Goal: Check status

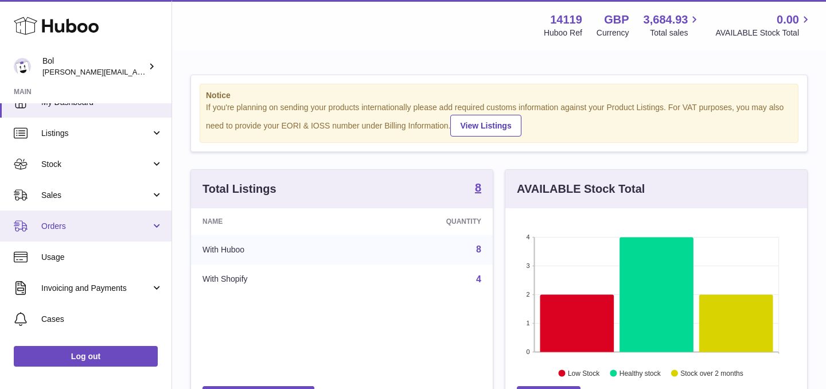
scroll to position [1, 0]
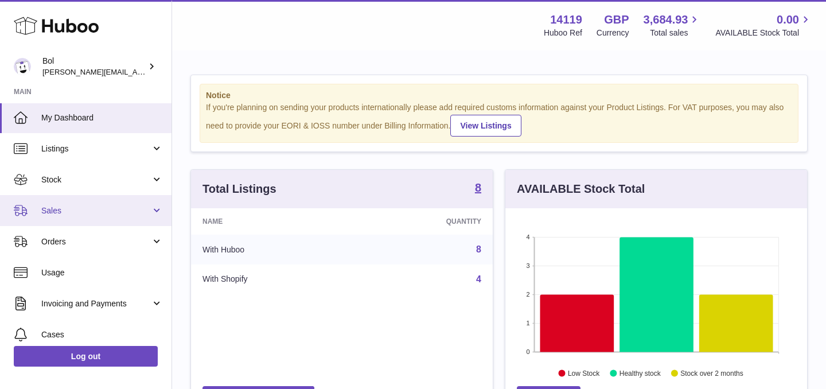
click at [74, 211] on span "Sales" at bounding box center [96, 210] width 110 height 11
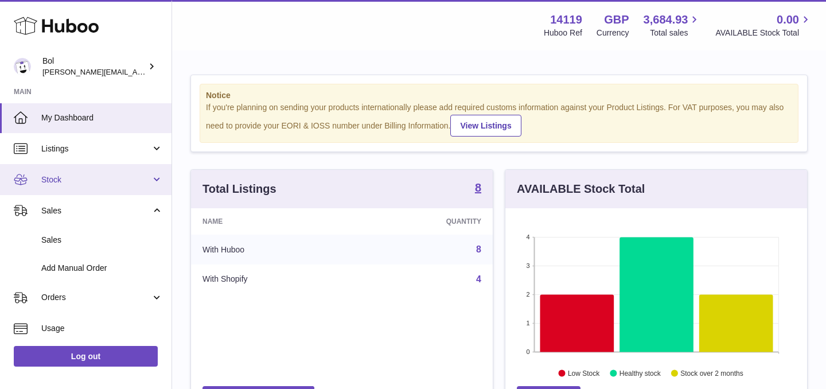
click at [78, 184] on span "Stock" at bounding box center [96, 179] width 110 height 11
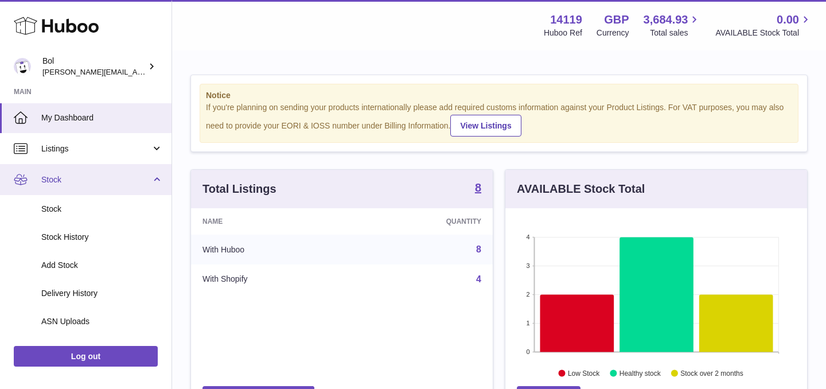
scroll to position [80, 0]
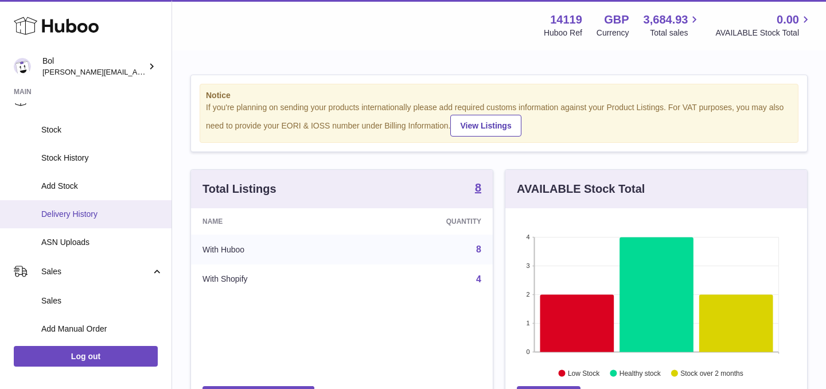
click at [76, 218] on span "Delivery History" at bounding box center [102, 214] width 122 height 11
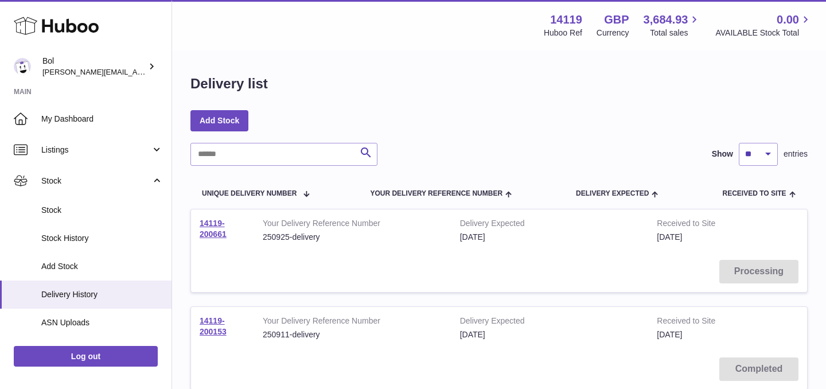
scroll to position [22, 0]
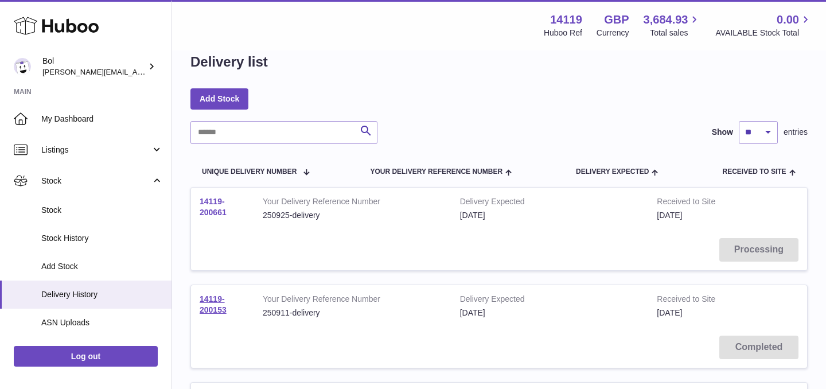
click at [215, 200] on link "14119-200661" at bounding box center [213, 207] width 27 height 20
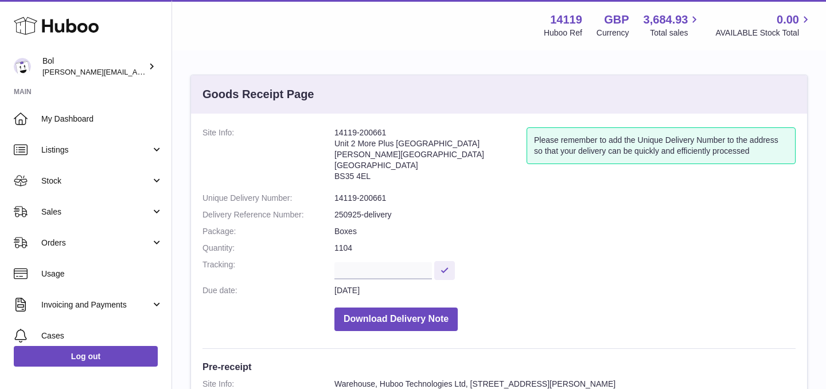
click at [616, 22] on strong "GBP" at bounding box center [616, 19] width 25 height 15
